Goal: Transaction & Acquisition: Purchase product/service

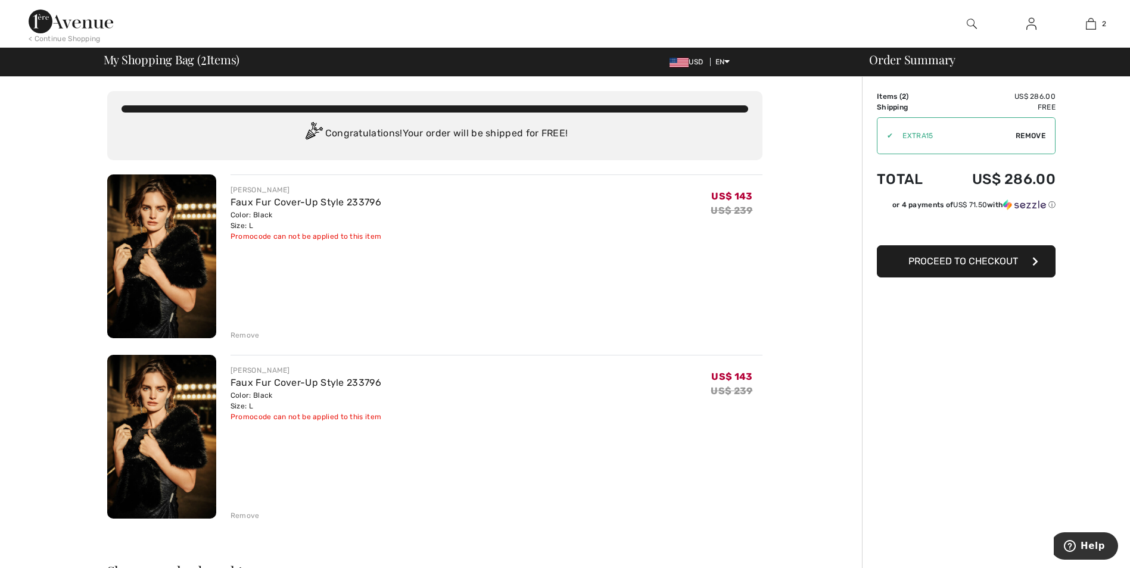
click at [244, 332] on div "Remove" at bounding box center [244, 335] width 29 height 11
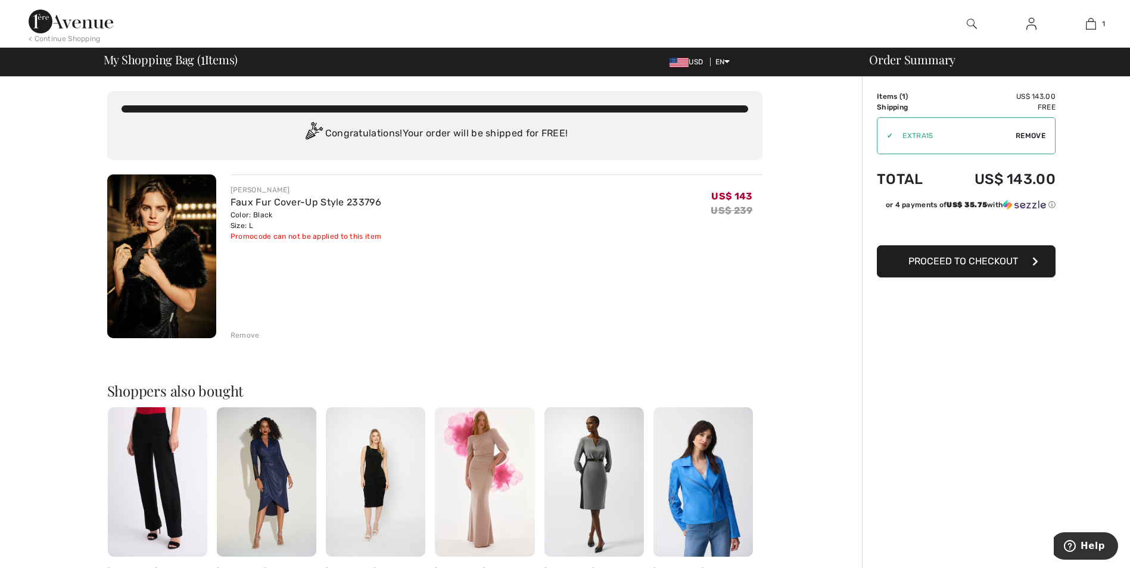
click at [972, 27] on img at bounding box center [971, 24] width 10 height 14
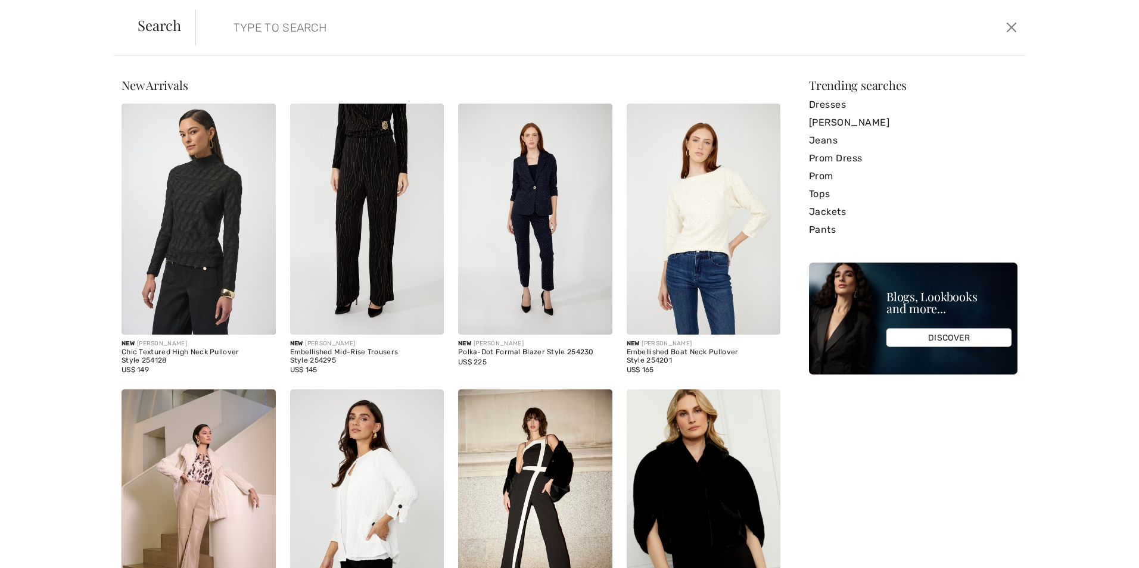
click at [234, 30] on input "search" at bounding box center [515, 28] width 583 height 36
type input "WRAP"
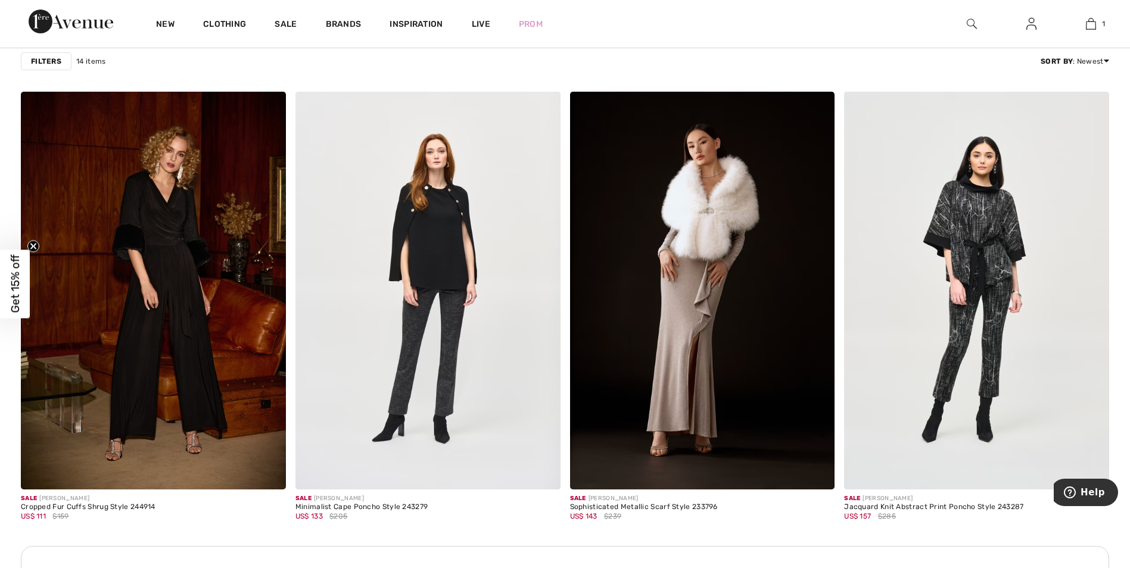
scroll to position [1370, 0]
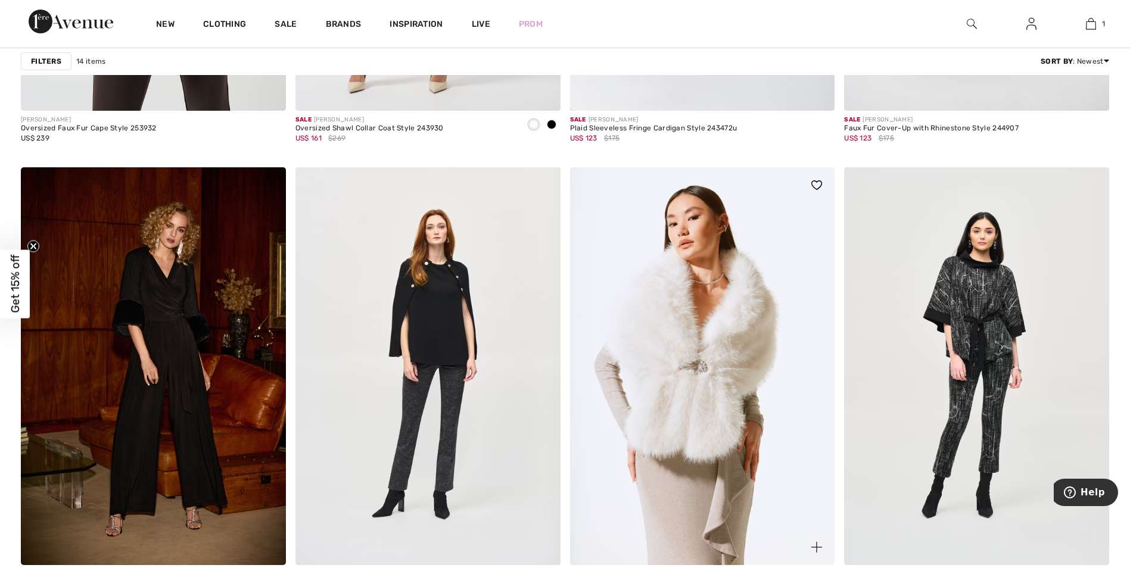
click at [728, 357] on img at bounding box center [702, 365] width 265 height 397
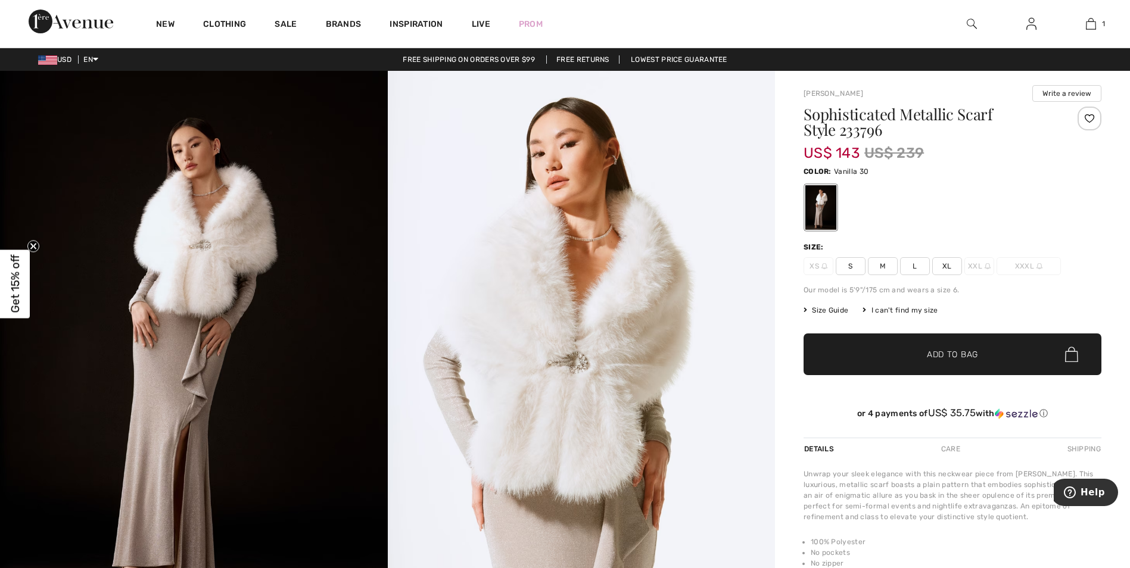
click at [910, 266] on span "L" at bounding box center [915, 266] width 30 height 18
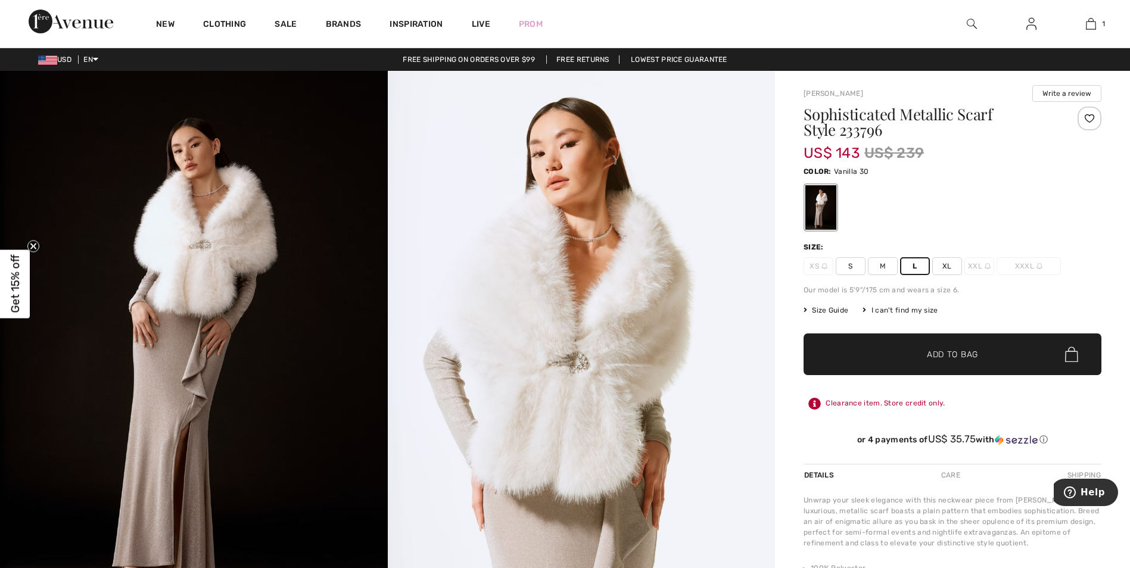
click at [916, 344] on span "✔ Added to Bag Add to Bag" at bounding box center [952, 354] width 298 height 42
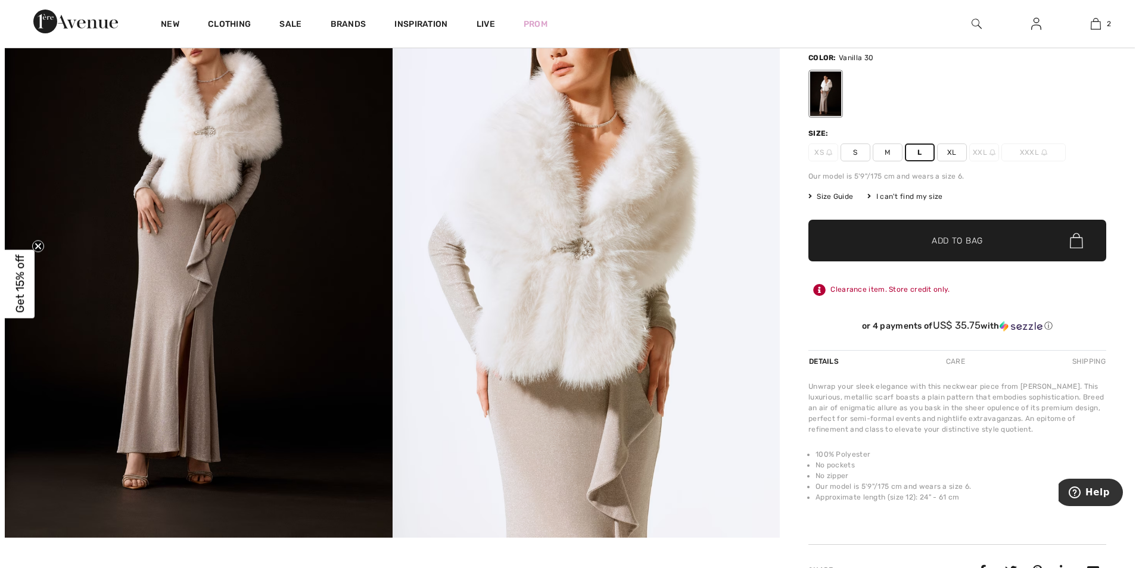
scroll to position [60, 0]
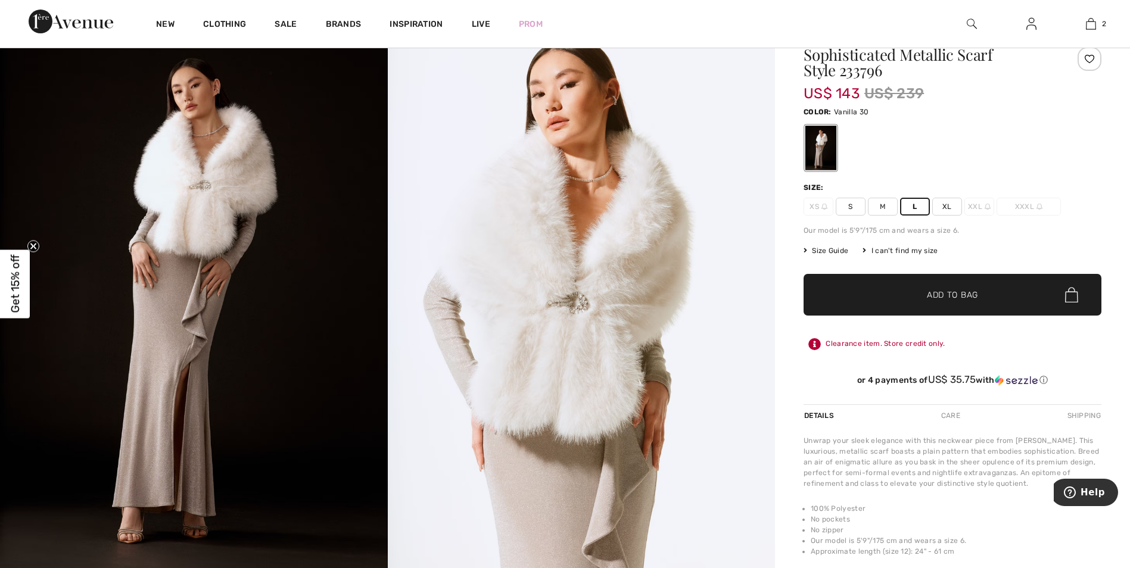
click at [562, 312] on img at bounding box center [582, 301] width 388 height 581
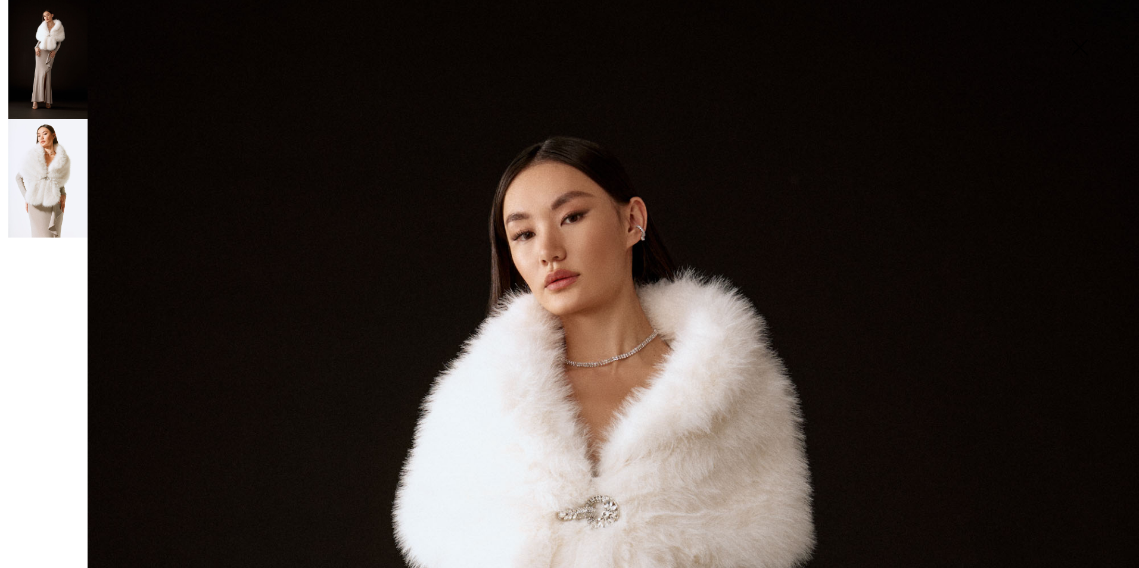
scroll to position [0, 0]
